Goal: Communication & Community: Answer question/provide support

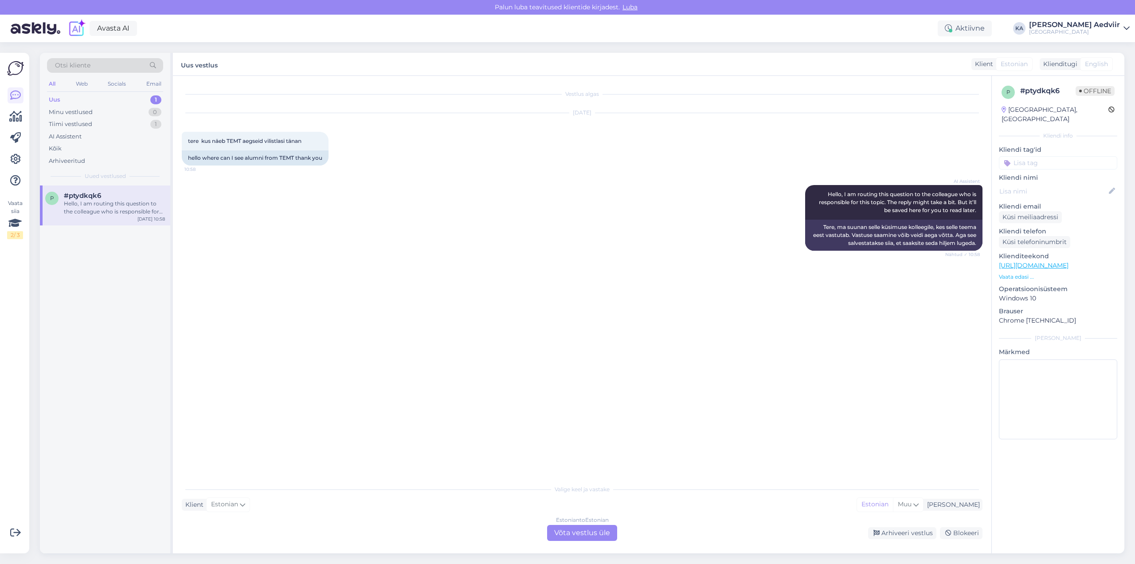
click at [72, 100] on div "Uus 1" at bounding box center [105, 100] width 116 height 12
click at [67, 95] on div "Uus 1" at bounding box center [105, 100] width 116 height 12
click at [76, 101] on div "Uus 2" at bounding box center [105, 100] width 116 height 12
click at [95, 210] on div "Hello, I am routing this question to the colleague who is responsible for this …" at bounding box center [114, 208] width 101 height 16
click at [570, 529] on div "Estonian to Estonian Võta vestlus üle" at bounding box center [582, 533] width 70 height 16
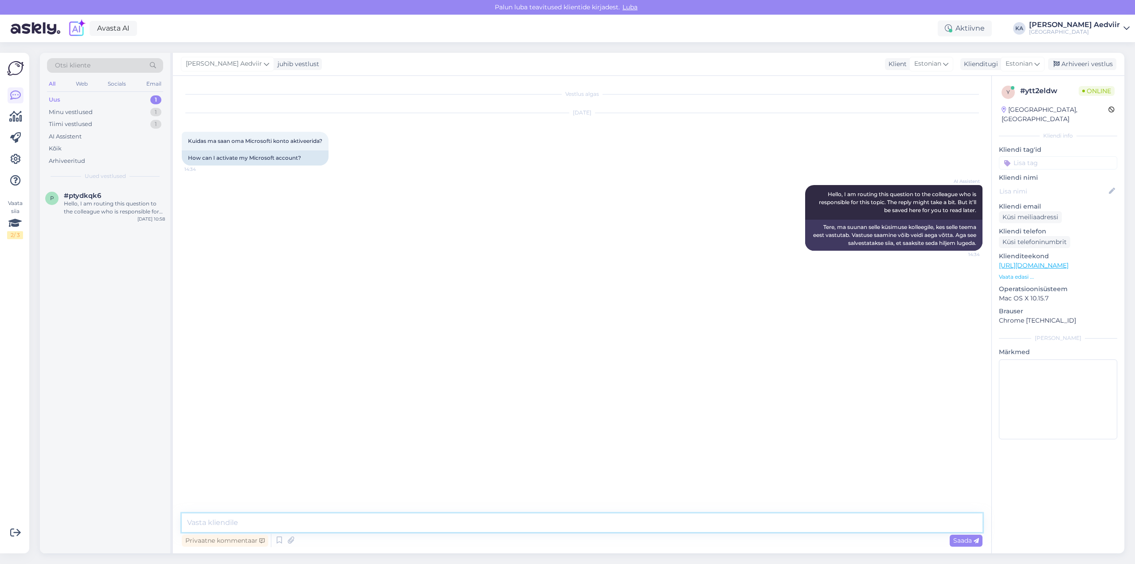
click at [292, 523] on textarea at bounding box center [582, 522] width 801 height 19
paste textarea "[URL][DOMAIN_NAME]"
type textarea "Vaata palun [URL][DOMAIN_NAME]"
click at [966, 542] on span "Saada" at bounding box center [966, 540] width 26 height 8
click at [1086, 63] on div "Arhiveeri vestlus" at bounding box center [1082, 64] width 68 height 12
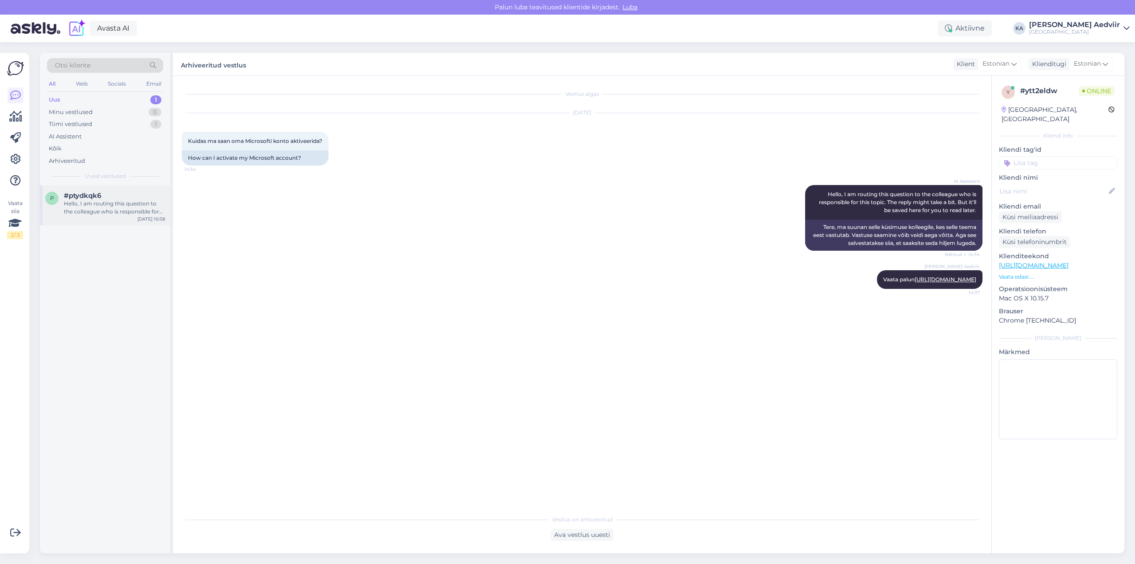
click at [110, 208] on div "Hello, I am routing this question to the colleague who is responsible for this …" at bounding box center [114, 208] width 101 height 16
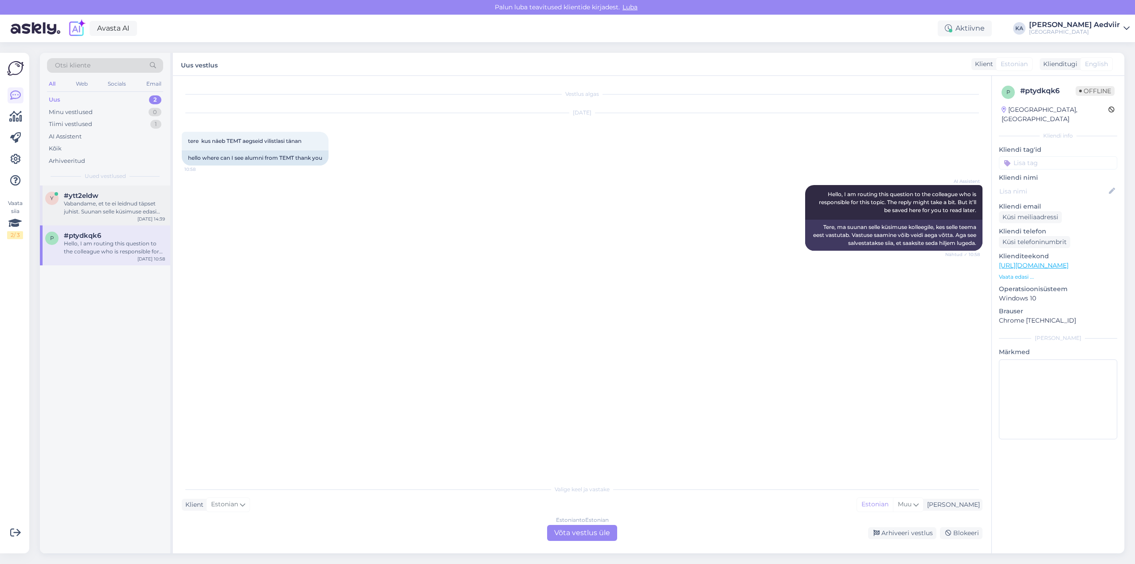
click at [106, 203] on div "Vabandame, et te ei leidnud täpset juhist. Suunan selle küsimuse edasi kolleegi…" at bounding box center [114, 208] width 101 height 16
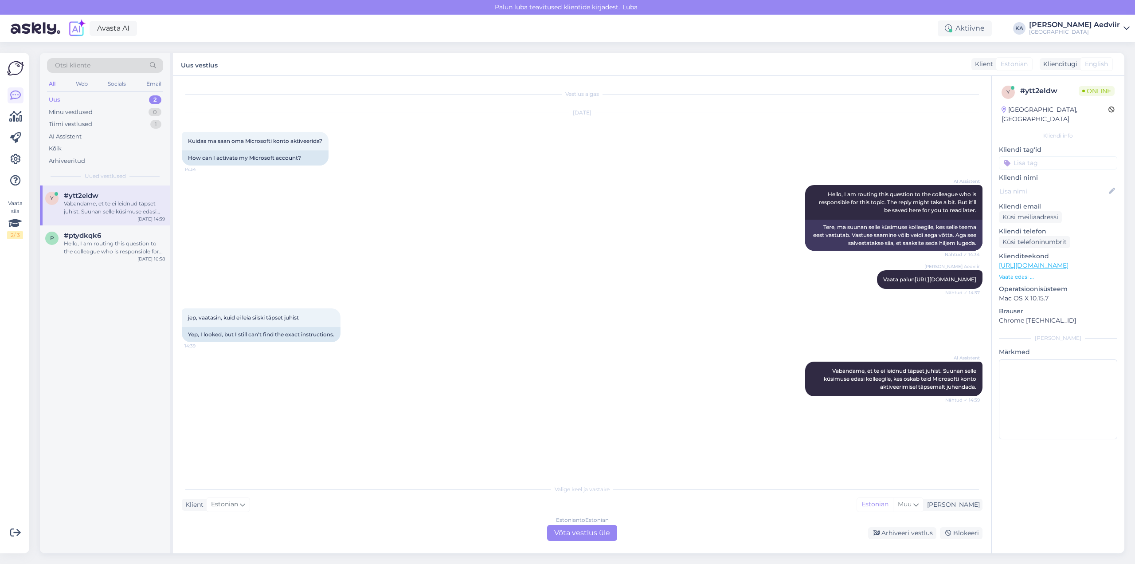
click at [575, 533] on div "Estonian to Estonian Võta vestlus üle" at bounding box center [582, 533] width 70 height 16
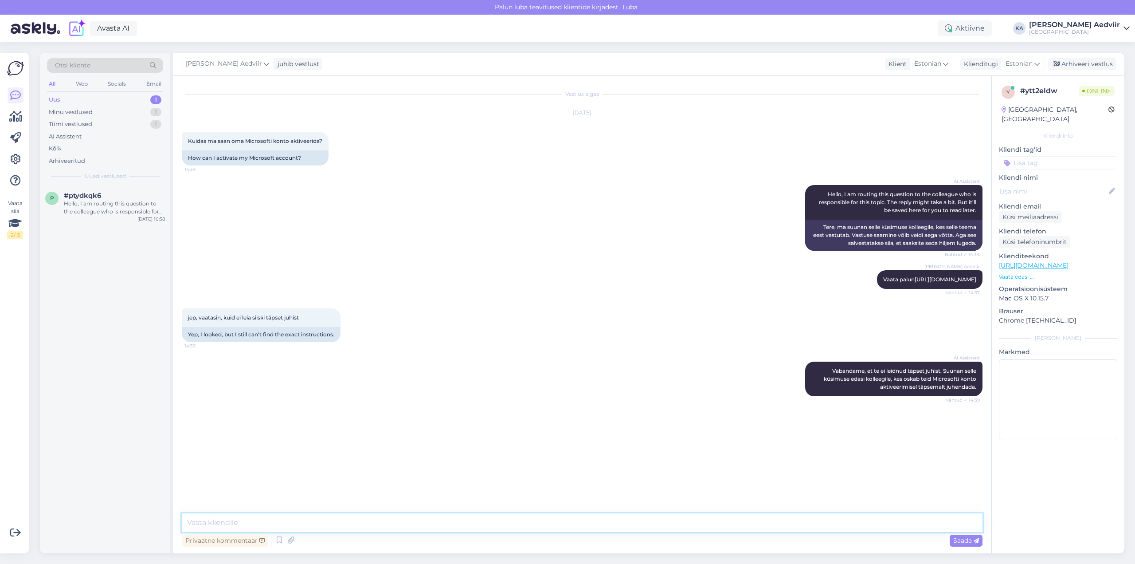
click at [448, 516] on textarea at bounding box center [582, 522] width 801 height 19
type textarea "Soovides personaalset juhendamist pöördu palun küsimusega vahetult [EMAIL_ADDRE…"
click at [966, 541] on span "Saada" at bounding box center [966, 540] width 26 height 8
click at [1082, 65] on div "Arhiveeri vestlus" at bounding box center [1082, 64] width 68 height 12
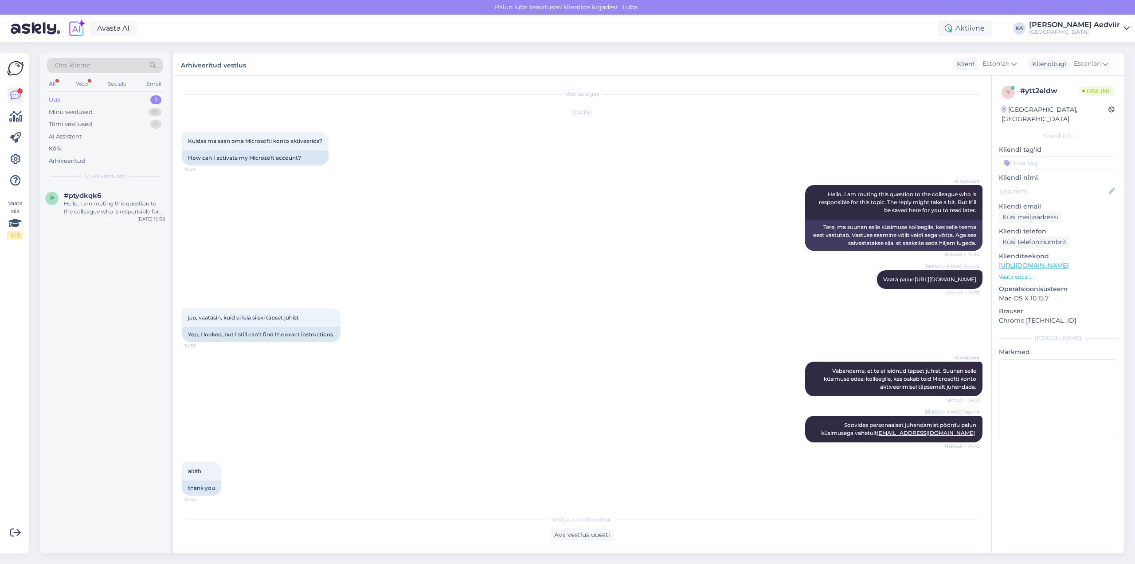
scroll to position [49, 0]
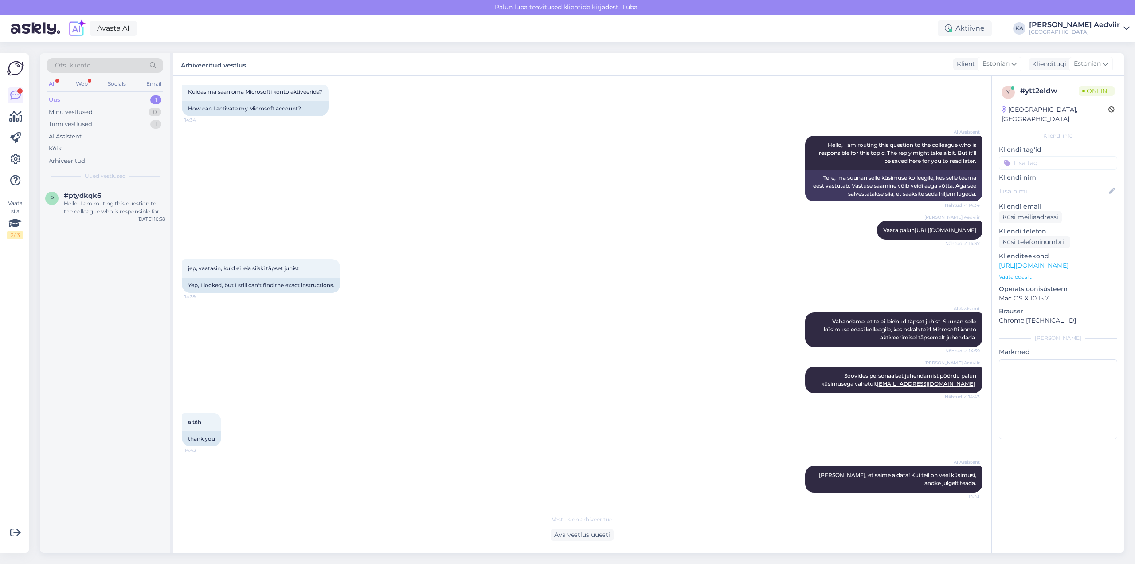
click at [65, 98] on div "Uus 1" at bounding box center [105, 100] width 116 height 12
click at [87, 208] on div "Hello, I am routing this question to the colleague who is responsible for this …" at bounding box center [114, 208] width 101 height 16
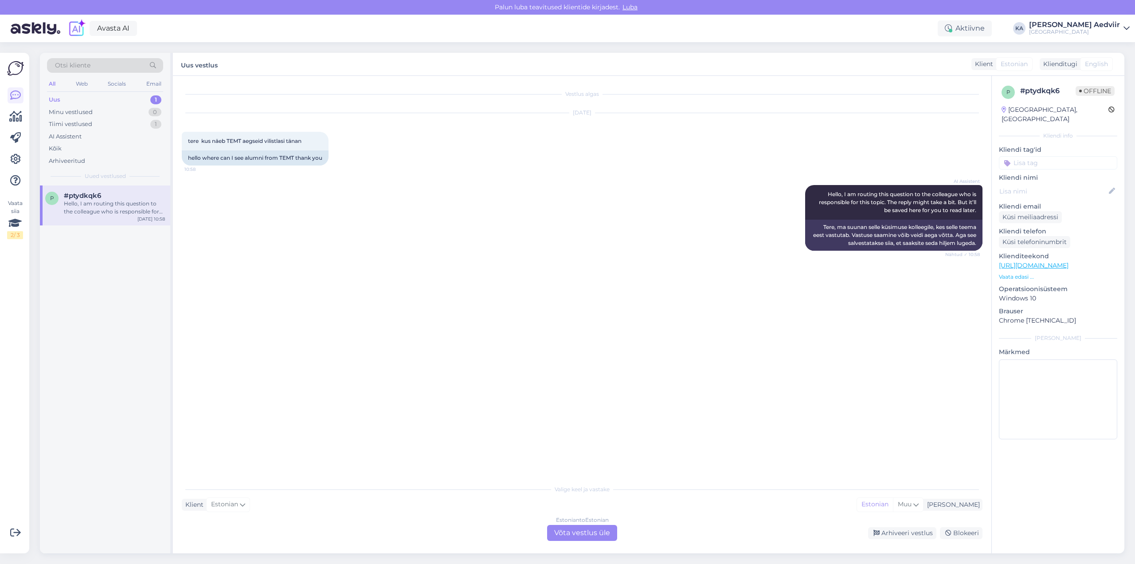
click at [580, 536] on div "Estonian to Estonian Võta vestlus üle" at bounding box center [582, 533] width 70 height 16
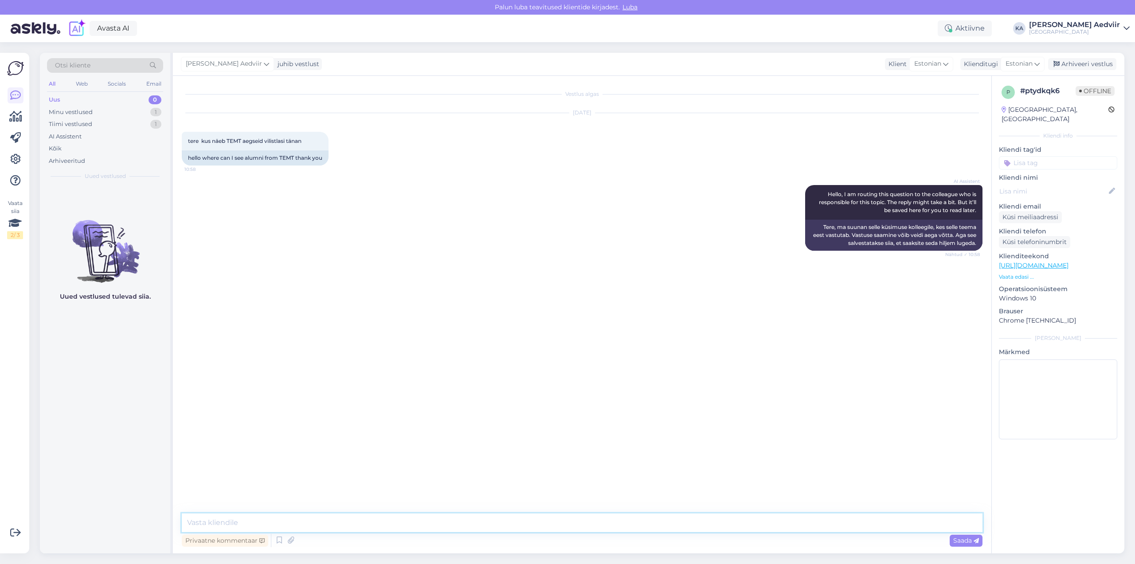
drag, startPoint x: 276, startPoint y: 526, endPoint x: 262, endPoint y: 518, distance: 16.1
click at [274, 525] on textarea at bounding box center [582, 522] width 801 height 19
click at [390, 524] on textarea "Hetkel vilistlaste andmeid kooli kodulehel ei kuvata." at bounding box center [582, 522] width 801 height 19
click at [583, 521] on textarea "Hetkel vilistlaste andmeid kooli kodulehel avalikult ei kuvata. Soovides [PERSO…" at bounding box center [582, 522] width 801 height 19
paste textarea "[EMAIL_ADDRESS][DOMAIN_NAME]"
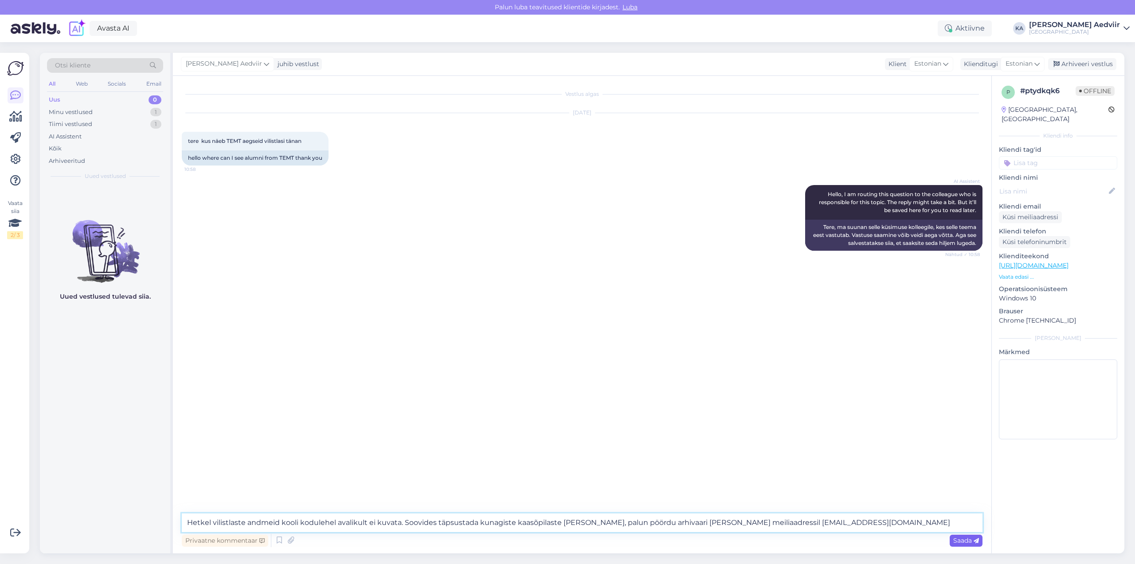
type textarea "Hetkel vilistlaste andmeid kooli kodulehel avalikult ei kuvata. Soovides täpsus…"
click at [968, 544] on span "Saada" at bounding box center [966, 540] width 26 height 8
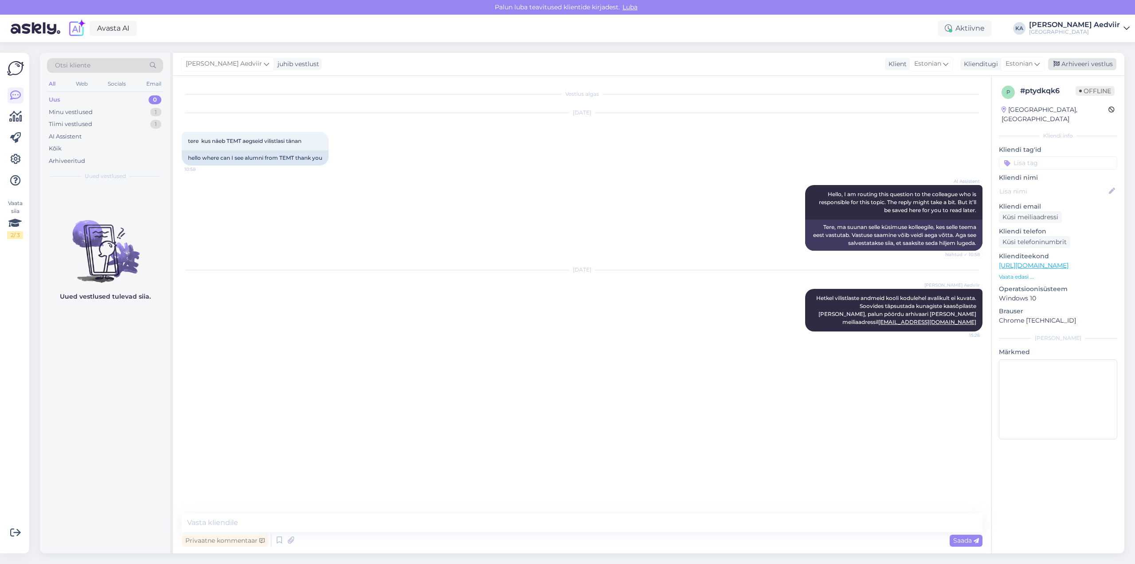
click at [1095, 63] on div "Arhiveeri vestlus" at bounding box center [1082, 64] width 68 height 12
click at [76, 123] on div "Tiimi vestlused" at bounding box center [70, 124] width 43 height 9
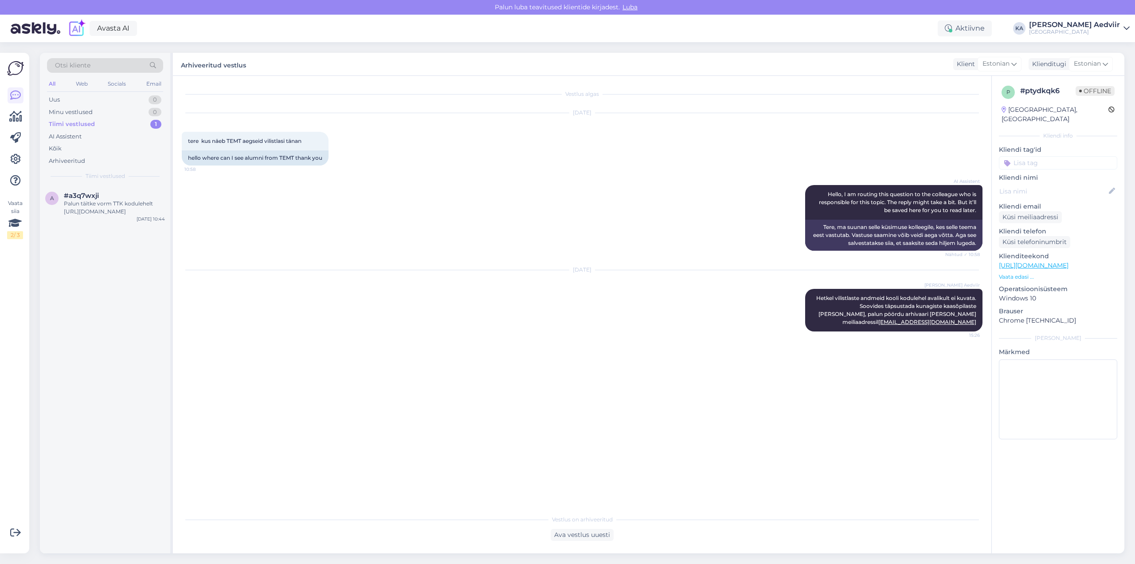
click at [63, 125] on div "Tiimi vestlused" at bounding box center [72, 124] width 46 height 9
click at [101, 210] on div "Palun täitke vorm TTK kodulehelt [URL][DOMAIN_NAME]" at bounding box center [114, 208] width 101 height 16
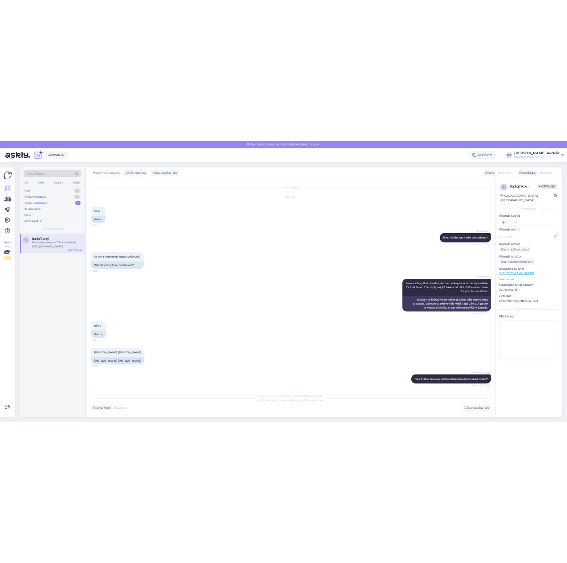
scroll to position [94, 0]
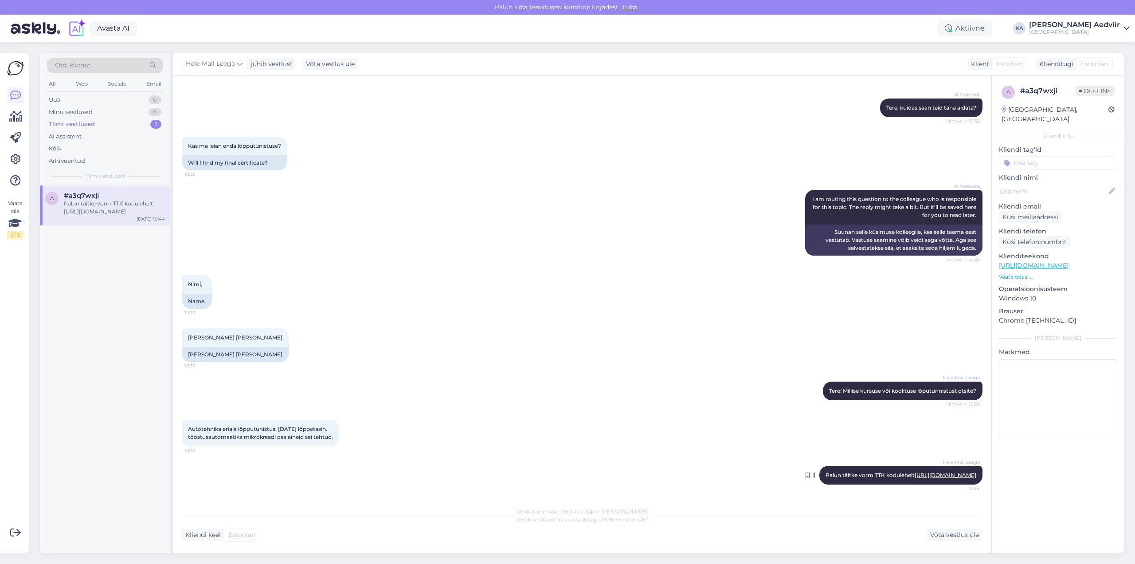
click at [915, 476] on link "[URL][DOMAIN_NAME]" at bounding box center [946, 474] width 62 height 7
